Goal: Information Seeking & Learning: Learn about a topic

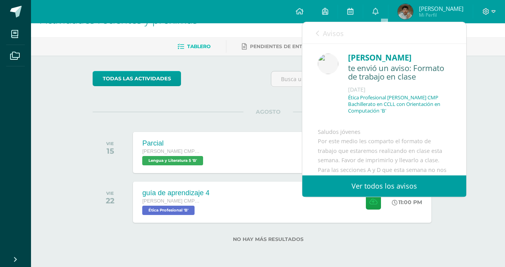
scroll to position [145, 0]
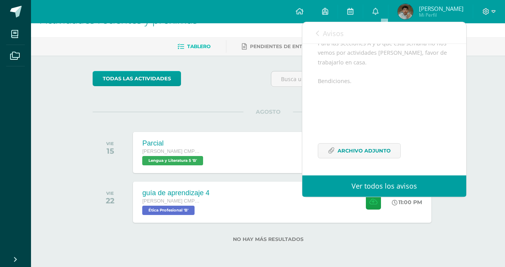
click at [326, 34] on span "Avisos" at bounding box center [333, 33] width 21 height 9
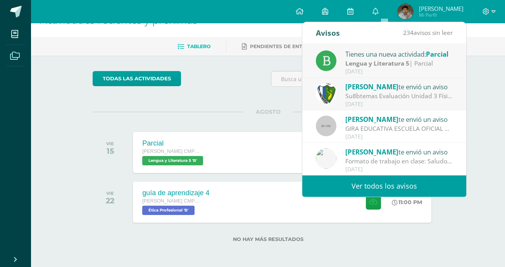
click at [20, 49] on span at bounding box center [14, 55] width 17 height 17
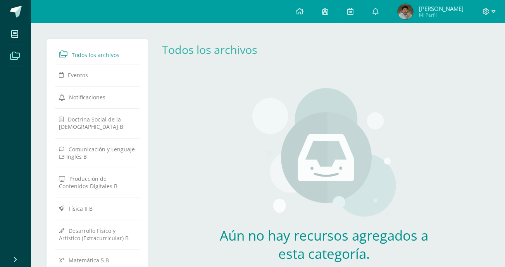
click at [11, 58] on icon at bounding box center [15, 56] width 10 height 8
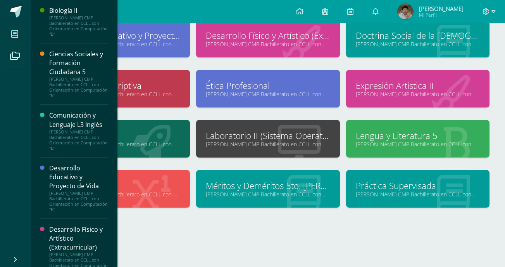
scroll to position [106, 0]
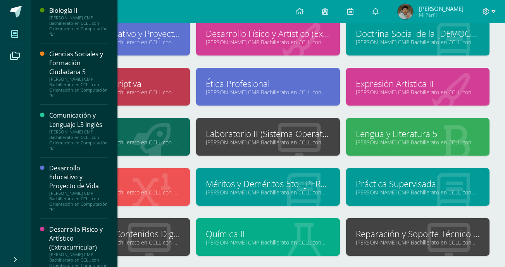
click at [289, 138] on link "Laboratorio II (Sistema Operativo Macintoch)" at bounding box center [268, 134] width 124 height 12
click at [389, 233] on link "Reparación y Soporte Técnico CISCO" at bounding box center [418, 234] width 124 height 12
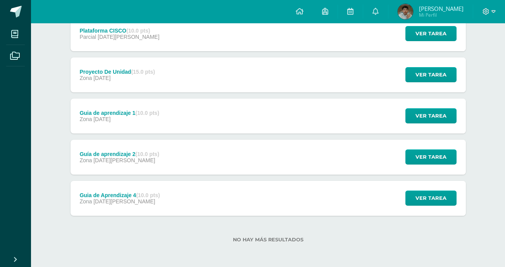
scroll to position [154, 0]
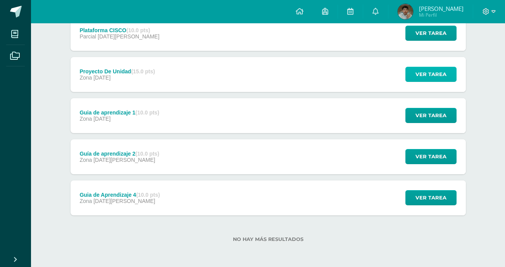
click at [428, 77] on span "Ver tarea" at bounding box center [431, 74] width 31 height 14
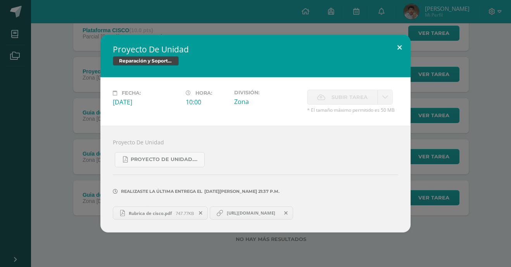
click at [399, 48] on button at bounding box center [400, 48] width 22 height 26
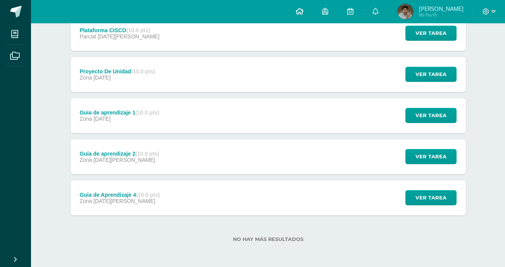
click at [308, 4] on link at bounding box center [300, 11] width 26 height 23
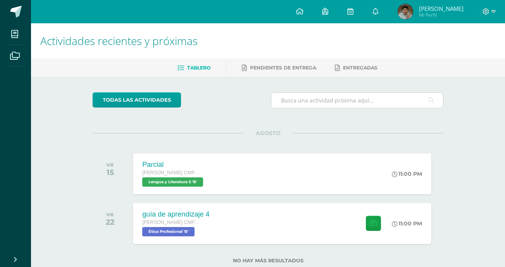
scroll to position [21, 0]
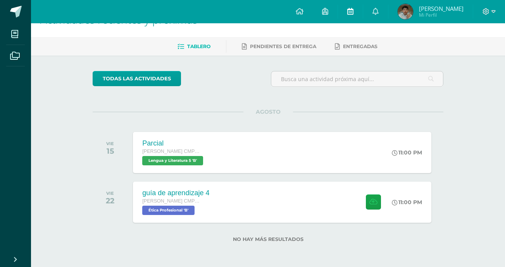
click at [354, 12] on icon at bounding box center [351, 11] width 6 height 7
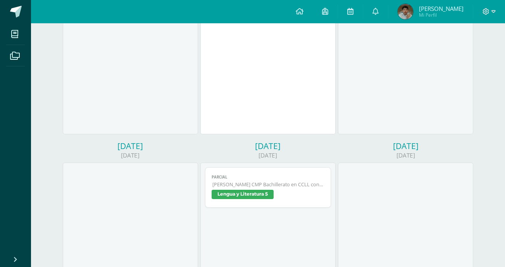
scroll to position [154, 0]
